Goal: Task Accomplishment & Management: Manage account settings

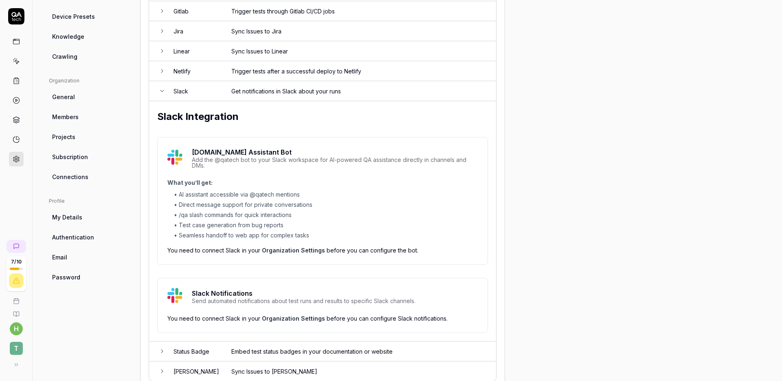
scroll to position [173, 0]
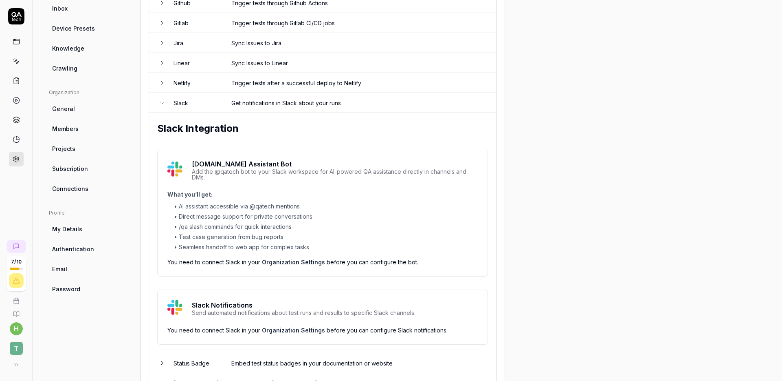
click at [95, 128] on link "Members" at bounding box center [88, 128] width 78 height 15
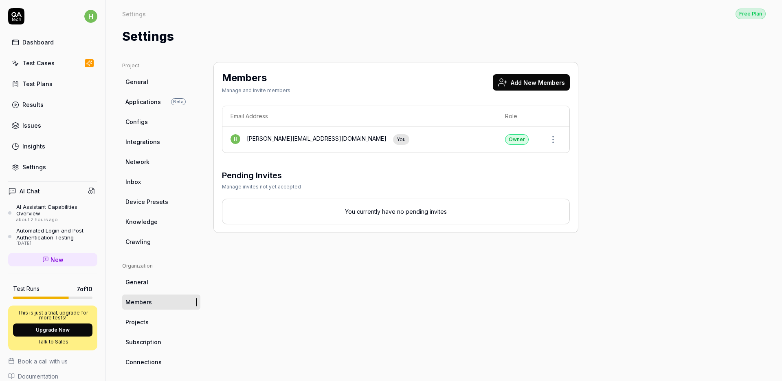
click at [521, 79] on button "Add New Members" at bounding box center [531, 82] width 77 height 16
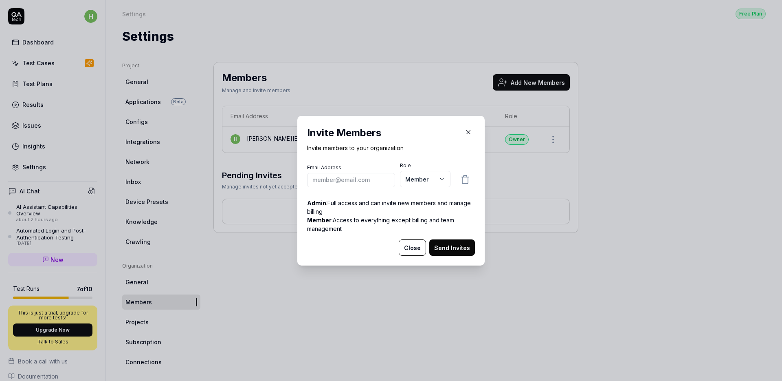
click at [437, 179] on body "h Dashboard Test Cases Test Plans Results Issues Insights Settings AI Chat AI A…" at bounding box center [391, 190] width 782 height 381
click at [368, 177] on div "​ Invite Members Invite members to your organization Email Address Role Member …" at bounding box center [391, 190] width 782 height 381
click at [369, 178] on input "email" at bounding box center [351, 179] width 88 height 14
click at [348, 180] on input "email" at bounding box center [351, 179] width 88 height 14
paste input "[PERSON_NAME][EMAIL_ADDRESS][DOMAIN_NAME]"
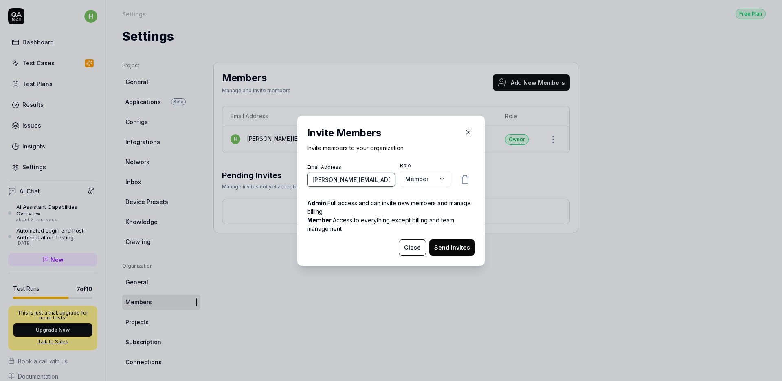
type input "[PERSON_NAME][EMAIL_ADDRESS][DOMAIN_NAME]"
click at [458, 248] on button "Send Invites" at bounding box center [452, 247] width 46 height 16
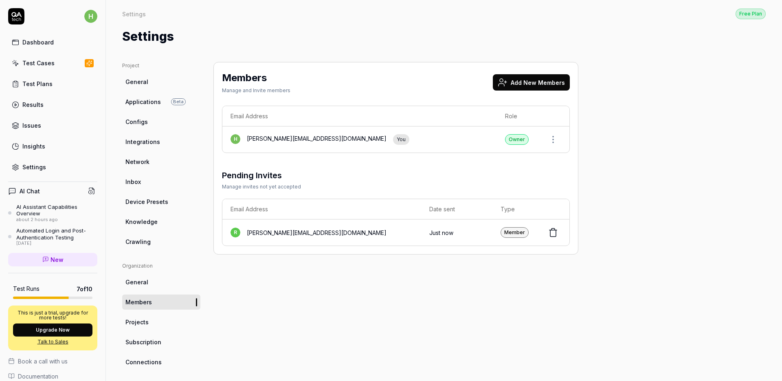
click at [59, 45] on link "Dashboard" at bounding box center [52, 42] width 89 height 16
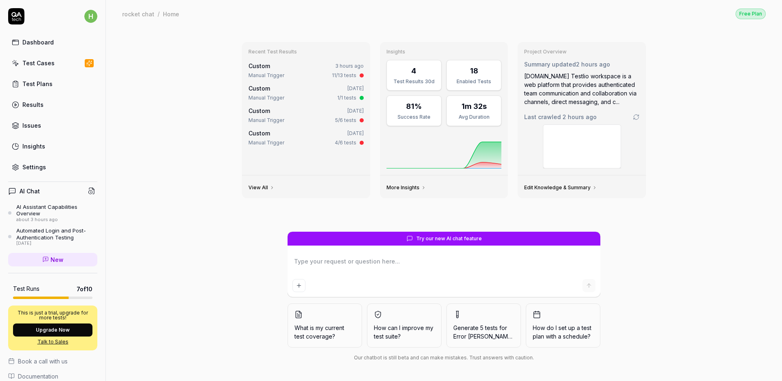
click at [37, 93] on div "Dashboard Test Cases Test Plans Results Issues Insights Settings" at bounding box center [52, 104] width 89 height 141
click at [43, 68] on link "Test Cases" at bounding box center [52, 63] width 89 height 16
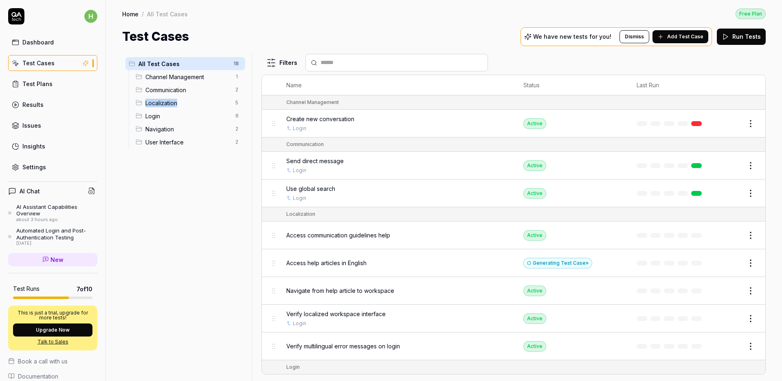
click at [151, 102] on span "Localization" at bounding box center [187, 103] width 85 height 9
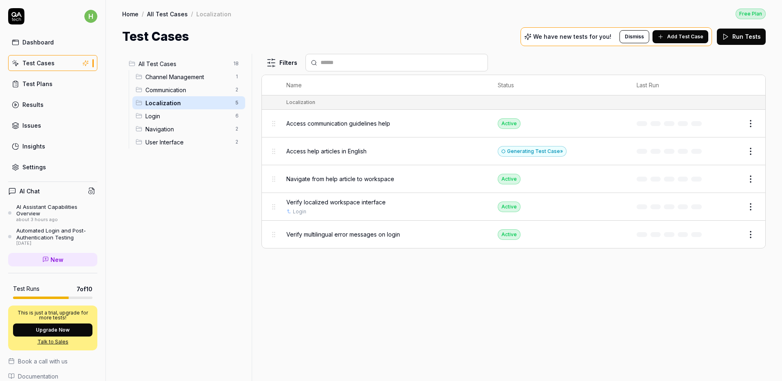
click at [753, 39] on button "Run Tests" at bounding box center [741, 37] width 49 height 16
click at [46, 103] on link "Results" at bounding box center [52, 105] width 89 height 16
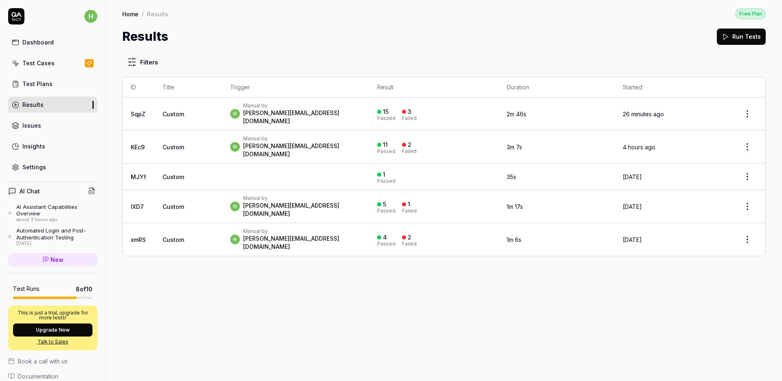
click at [568, 113] on td "2m 46s" at bounding box center [557, 113] width 117 height 33
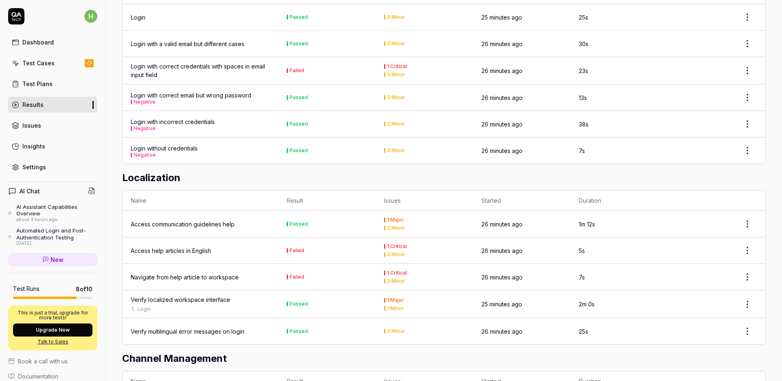
scroll to position [573, 0]
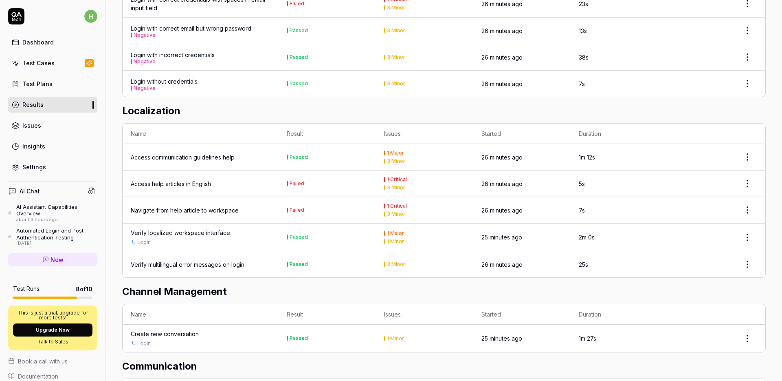
click at [394, 177] on div "1 Critical" at bounding box center [397, 179] width 20 height 5
click at [309, 174] on td "Failed" at bounding box center [327, 183] width 97 height 26
click at [298, 181] on div "Failed" at bounding box center [297, 183] width 15 height 5
click at [173, 179] on div "Access help articles in English" at bounding box center [171, 183] width 80 height 9
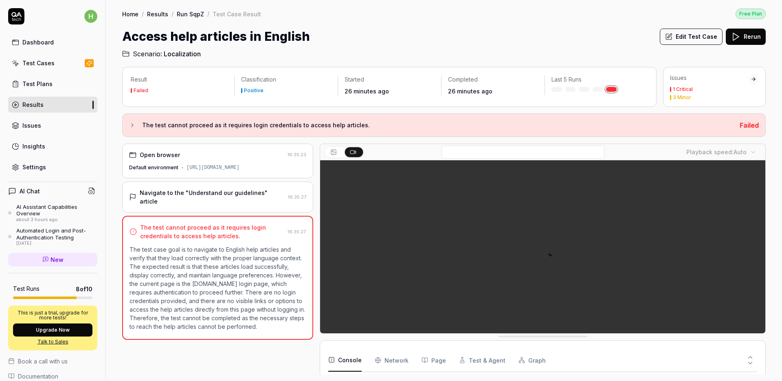
scroll to position [7, 0]
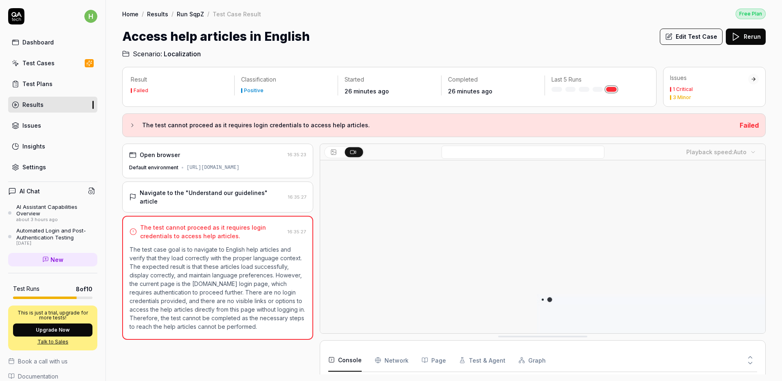
click at [34, 129] on div "Issues" at bounding box center [31, 125] width 19 height 9
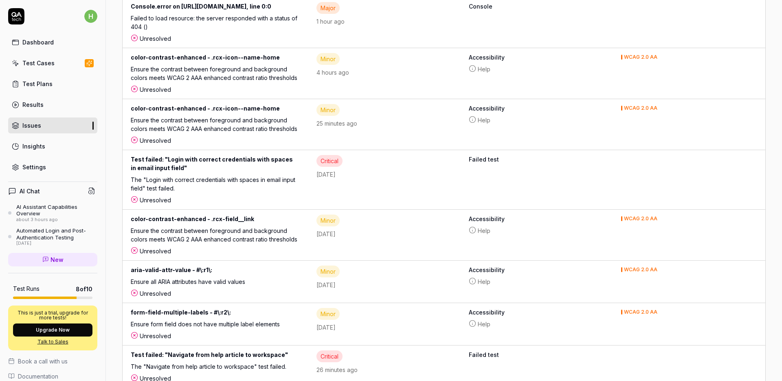
scroll to position [301, 0]
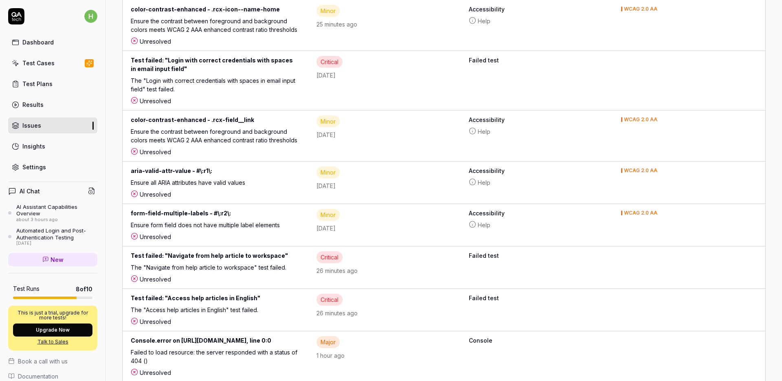
click at [37, 42] on div "Dashboard" at bounding box center [37, 42] width 31 height 9
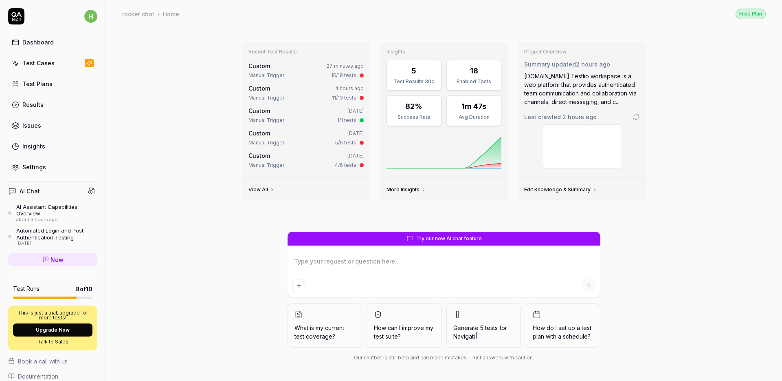
type textarea "*"
